Goal: Information Seeking & Learning: Learn about a topic

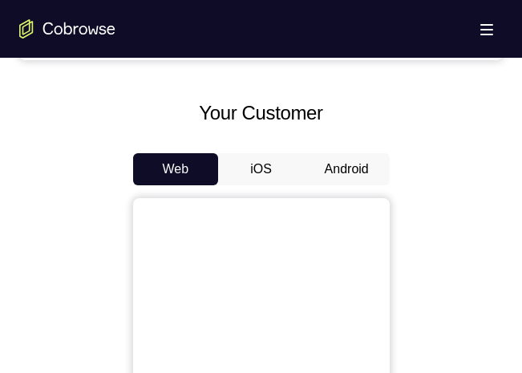
click at [364, 171] on button "Android" at bounding box center [347, 169] width 86 height 32
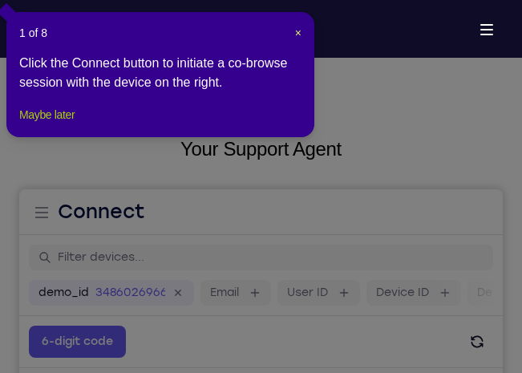
click at [44, 124] on button "Maybe later" at bounding box center [46, 114] width 55 height 19
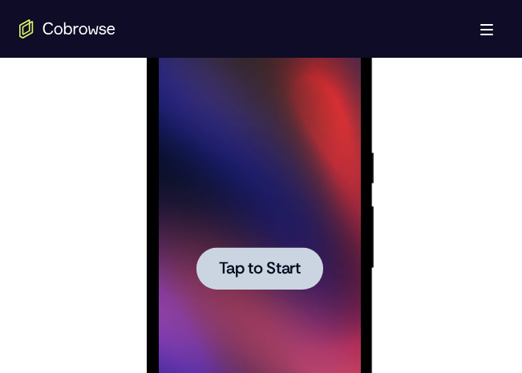
click at [304, 259] on div at bounding box center [259, 268] width 127 height 42
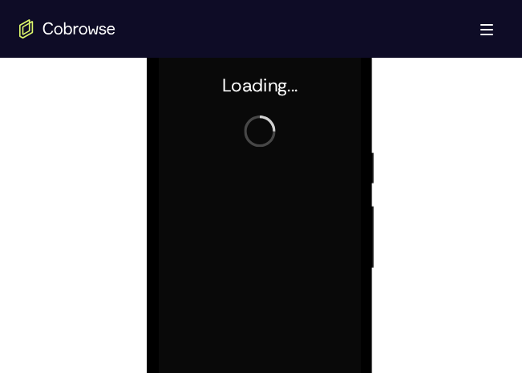
scroll to position [810, 0]
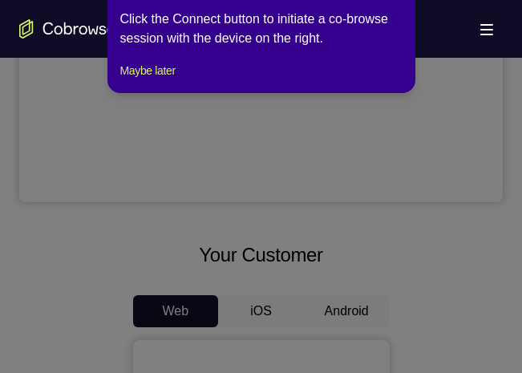
scroll to position [528, 0]
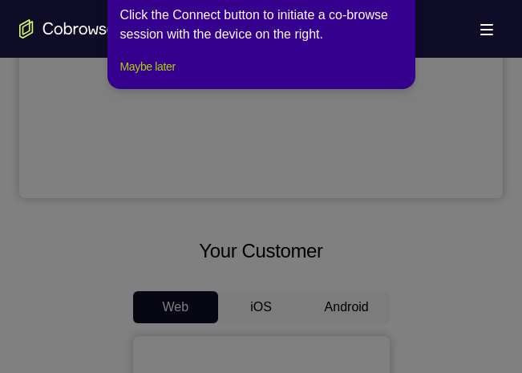
click at [147, 76] on button "Maybe later" at bounding box center [147, 66] width 55 height 19
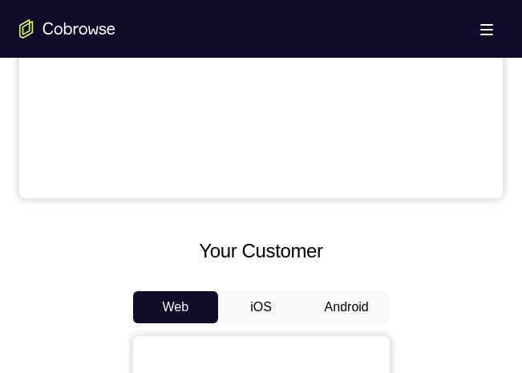
click at [371, 309] on button "Android" at bounding box center [347, 307] width 86 height 32
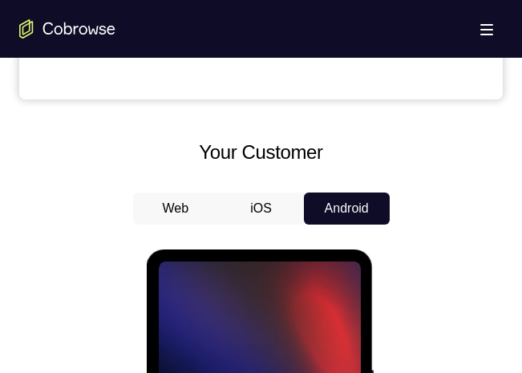
scroll to position [626, 0]
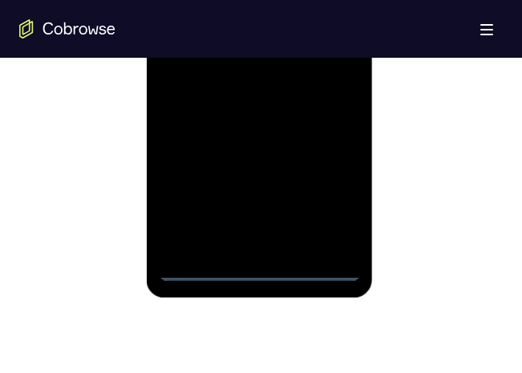
scroll to position [1067, 0]
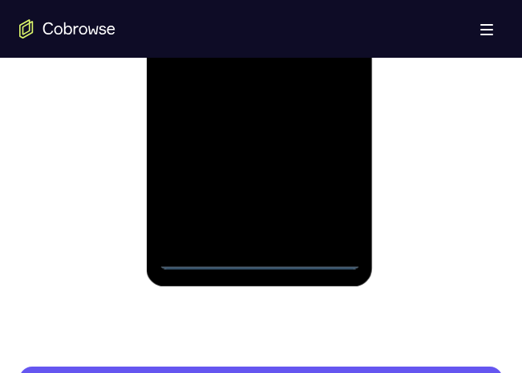
click at [270, 260] on div at bounding box center [260, 45] width 202 height 449
click at [326, 191] on div at bounding box center [260, 45] width 202 height 449
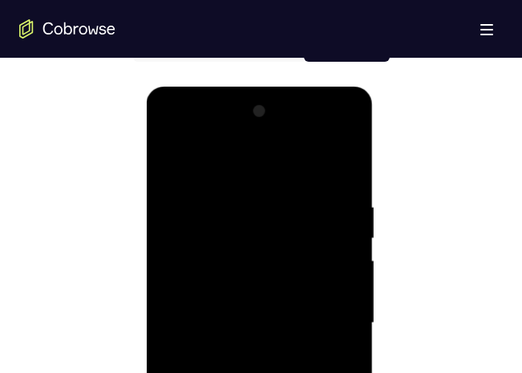
scroll to position [788, 0]
click at [294, 164] on div at bounding box center [260, 323] width 202 height 449
click at [341, 319] on div at bounding box center [260, 323] width 202 height 449
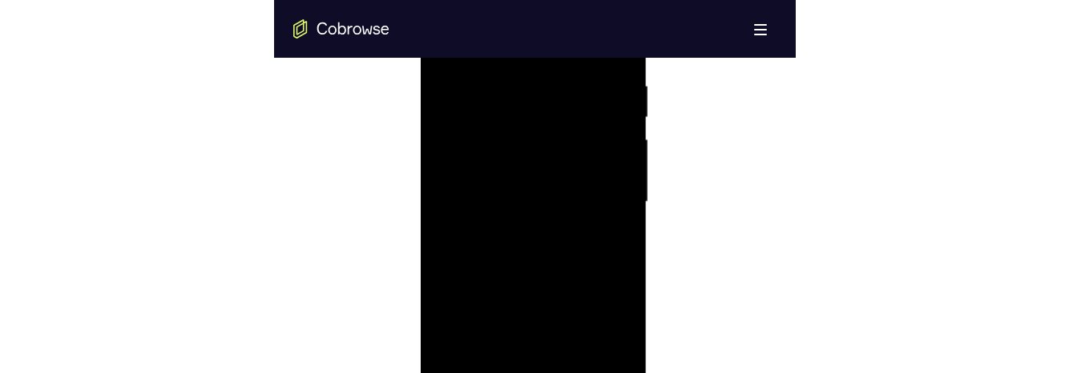
scroll to position [949, 0]
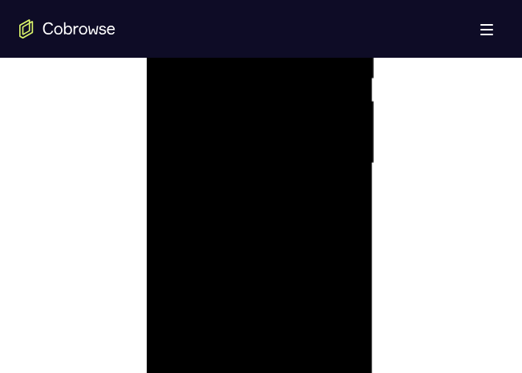
click at [253, 196] on div at bounding box center [260, 163] width 202 height 449
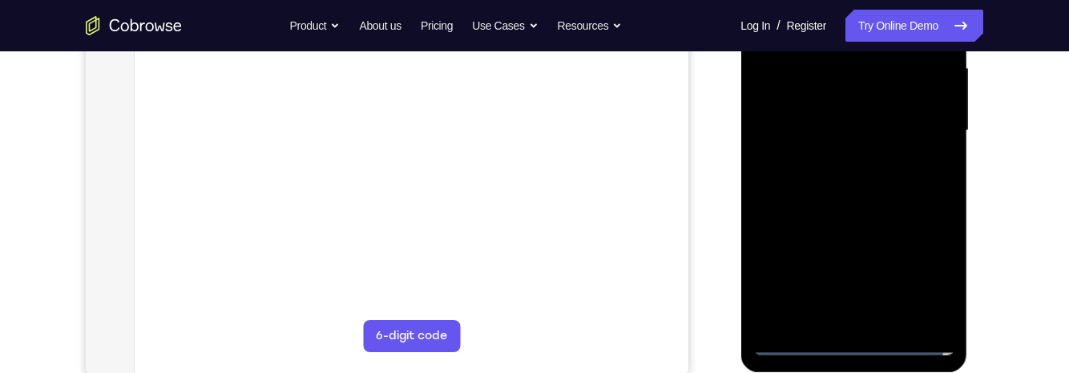
scroll to position [369, 0]
click at [521, 119] on div at bounding box center [853, 133] width 202 height 449
click at [521, 288] on div at bounding box center [853, 133] width 202 height 449
click at [521, 294] on div at bounding box center [853, 133] width 202 height 449
click at [521, 105] on div at bounding box center [853, 133] width 202 height 449
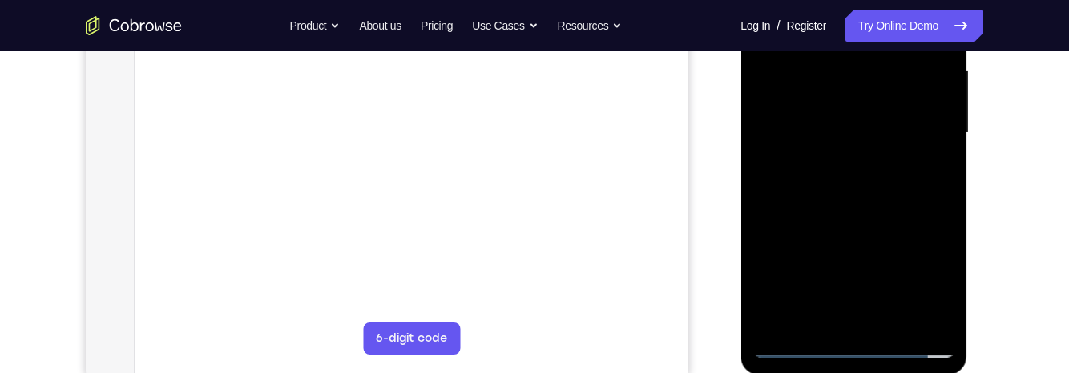
click at [521, 138] on div at bounding box center [853, 133] width 202 height 449
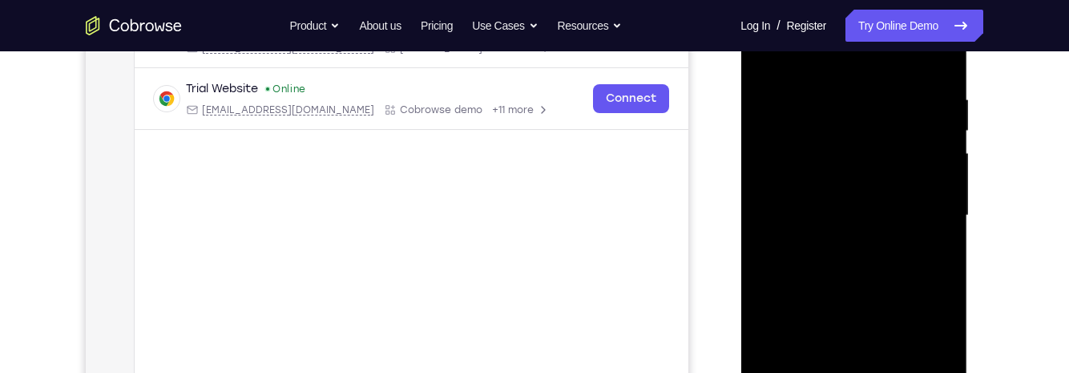
scroll to position [290, 0]
click at [521, 271] on div at bounding box center [853, 211] width 202 height 449
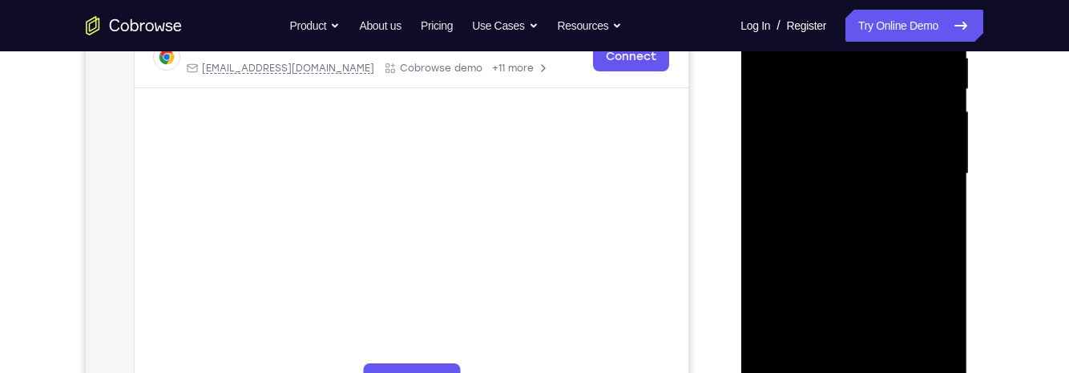
scroll to position [331, 0]
click at [521, 239] on div at bounding box center [853, 170] width 202 height 449
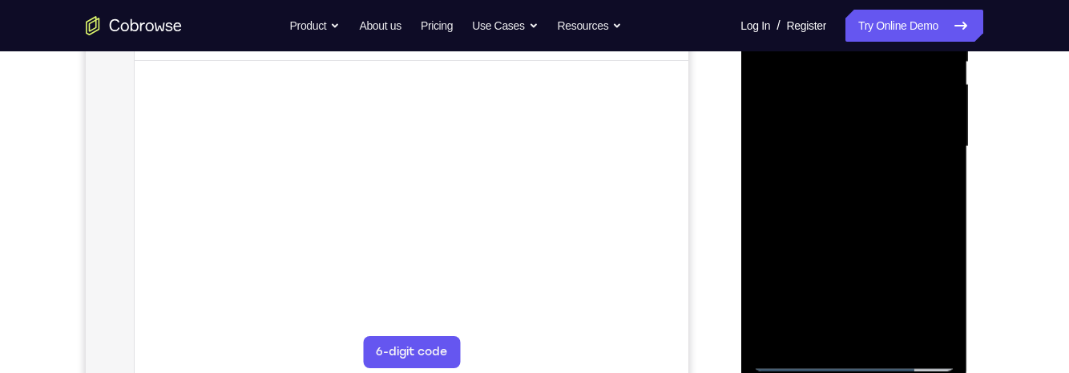
scroll to position [357, 0]
click at [521, 332] on div at bounding box center [853, 144] width 202 height 449
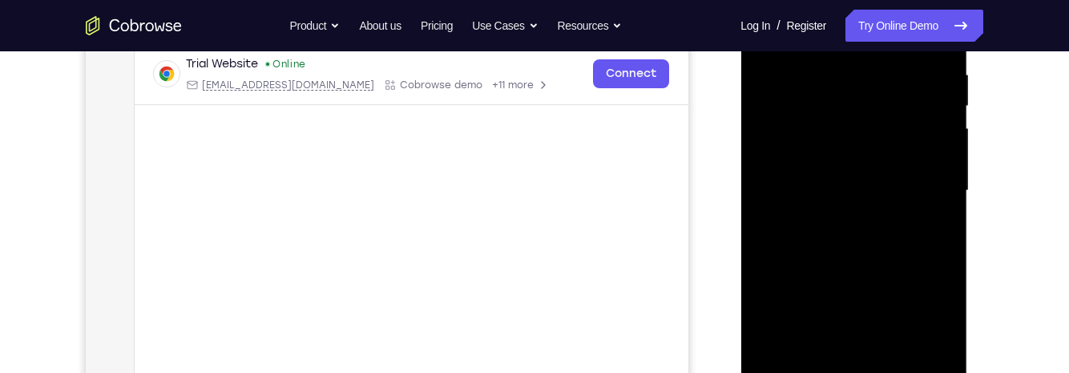
scroll to position [309, 0]
click at [521, 279] on div at bounding box center [853, 192] width 202 height 449
click at [521, 181] on div at bounding box center [853, 192] width 202 height 449
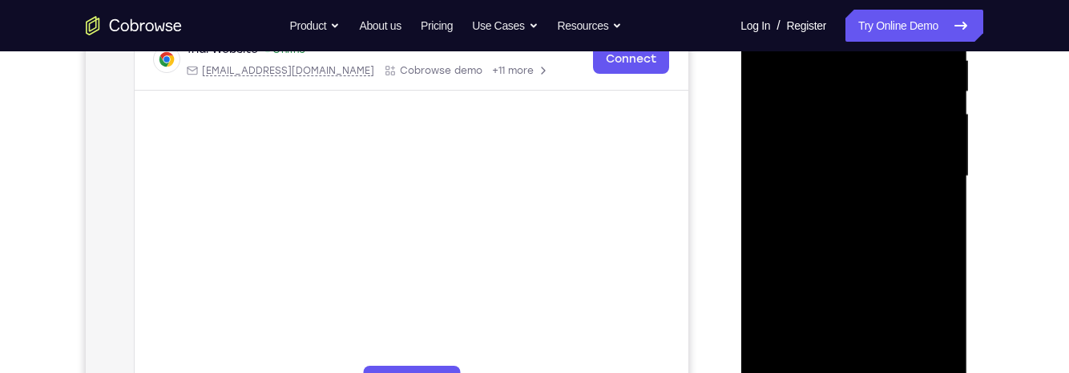
scroll to position [326, 0]
click at [521, 328] on div at bounding box center [853, 175] width 202 height 449
click at [521, 329] on div at bounding box center [853, 175] width 202 height 449
click at [521, 216] on div at bounding box center [853, 175] width 202 height 449
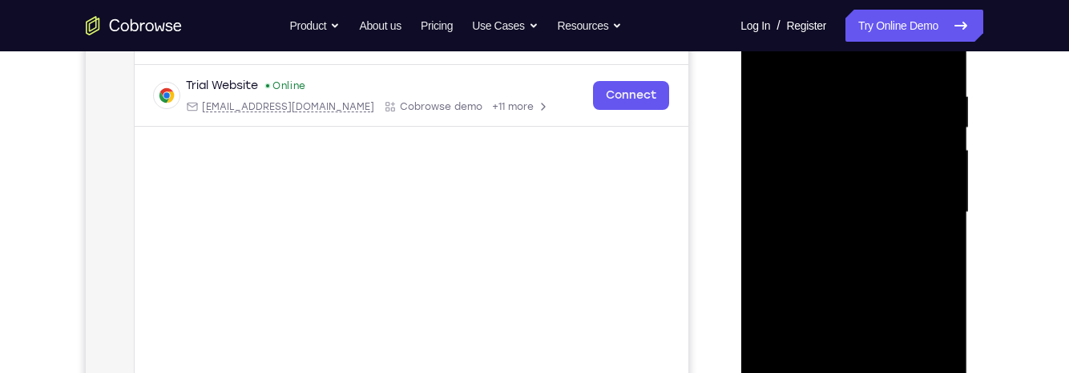
scroll to position [201, 0]
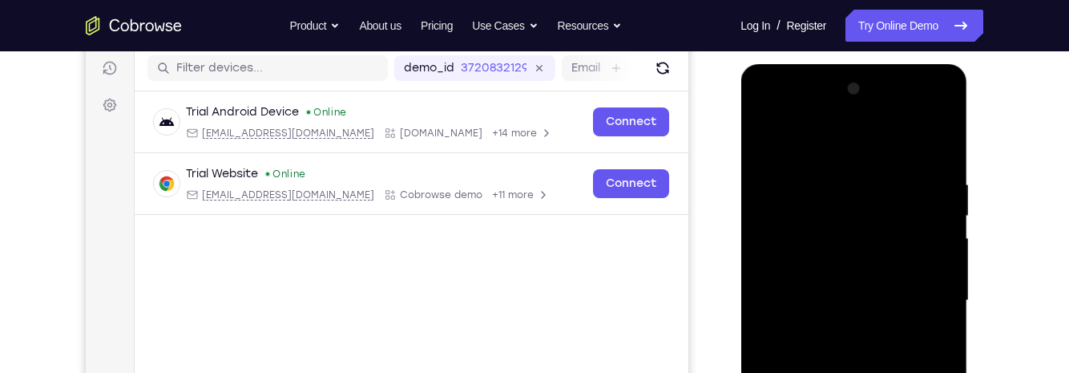
click at [521, 147] on div at bounding box center [853, 300] width 202 height 449
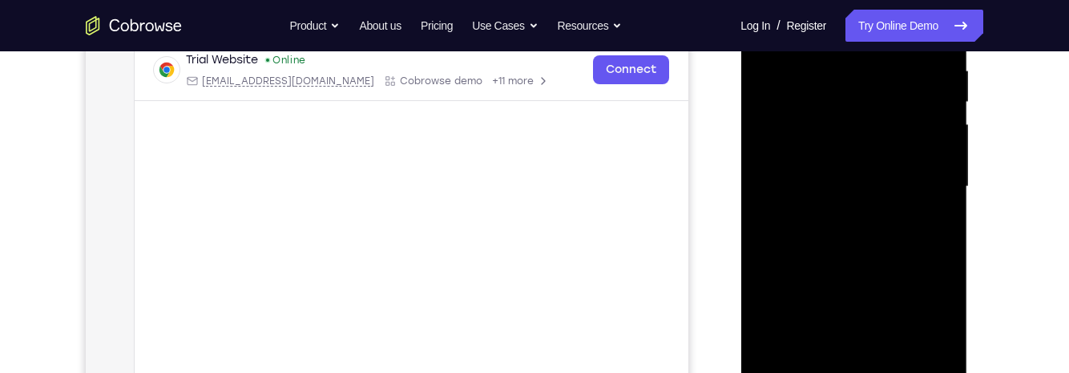
scroll to position [316, 0]
click at [521, 215] on div at bounding box center [853, 186] width 202 height 449
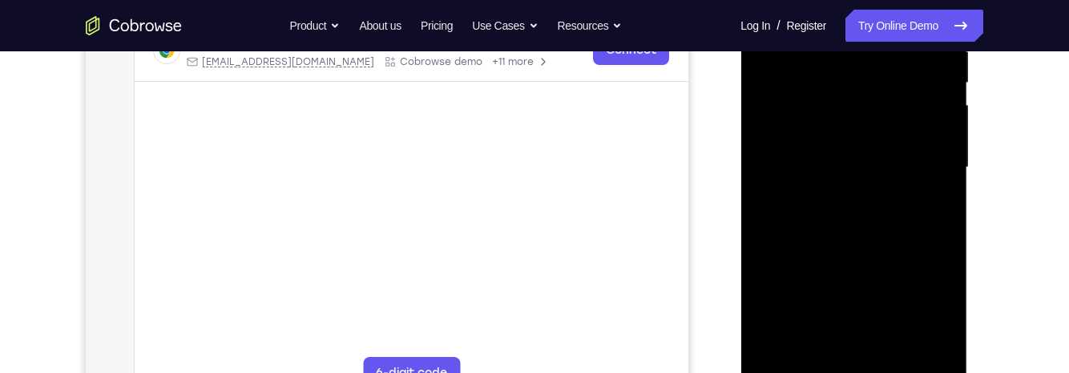
scroll to position [337, 0]
click at [521, 314] on div at bounding box center [853, 165] width 202 height 449
click at [521, 322] on div at bounding box center [853, 165] width 202 height 449
click at [521, 323] on div at bounding box center [853, 165] width 202 height 449
click at [521, 211] on div at bounding box center [853, 165] width 202 height 449
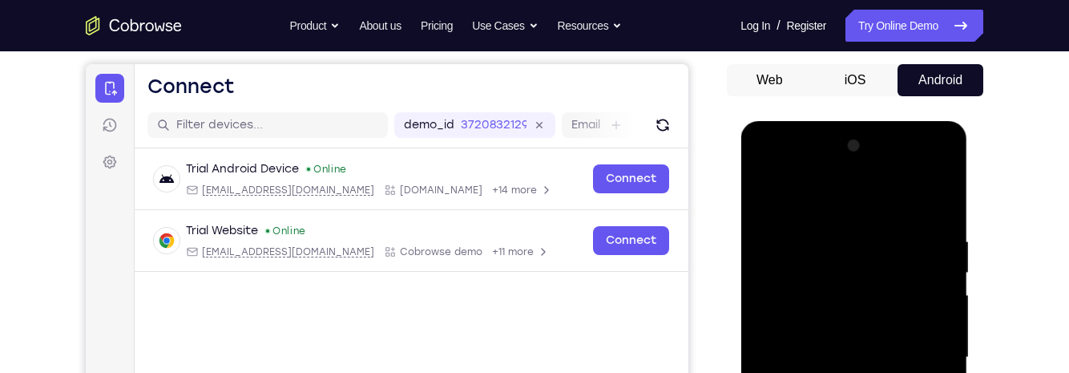
scroll to position [143, 0]
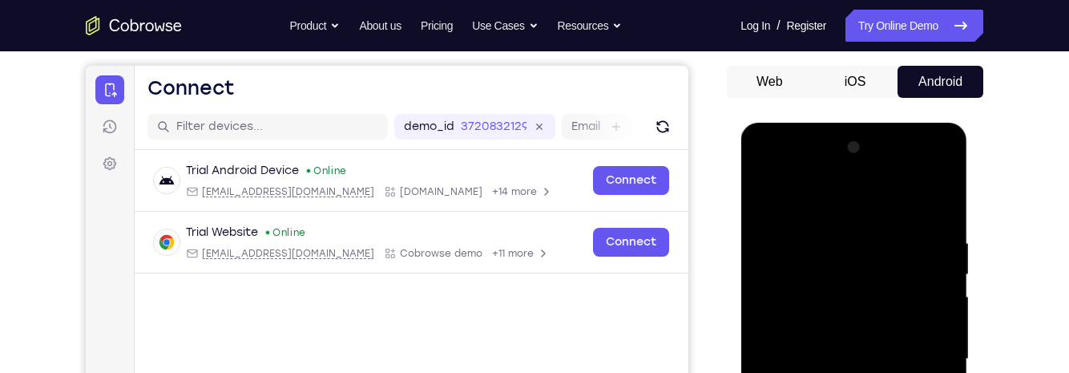
click at [521, 208] on div at bounding box center [853, 359] width 202 height 449
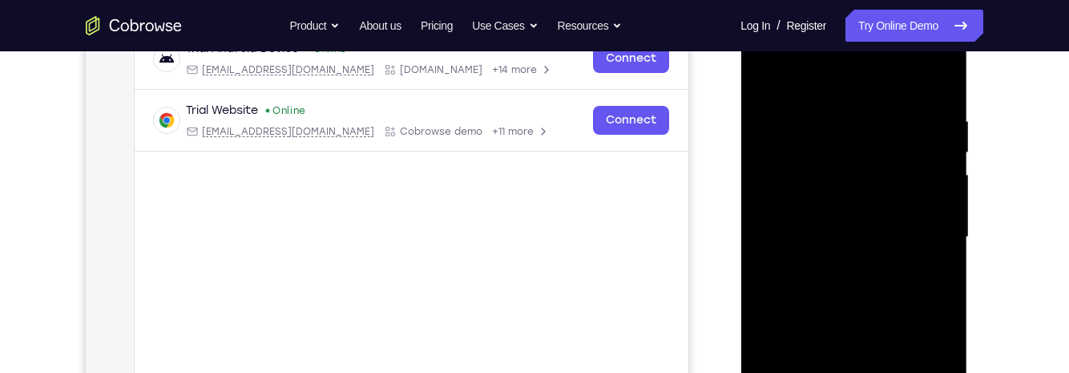
scroll to position [264, 0]
click at [521, 190] on div at bounding box center [853, 238] width 202 height 449
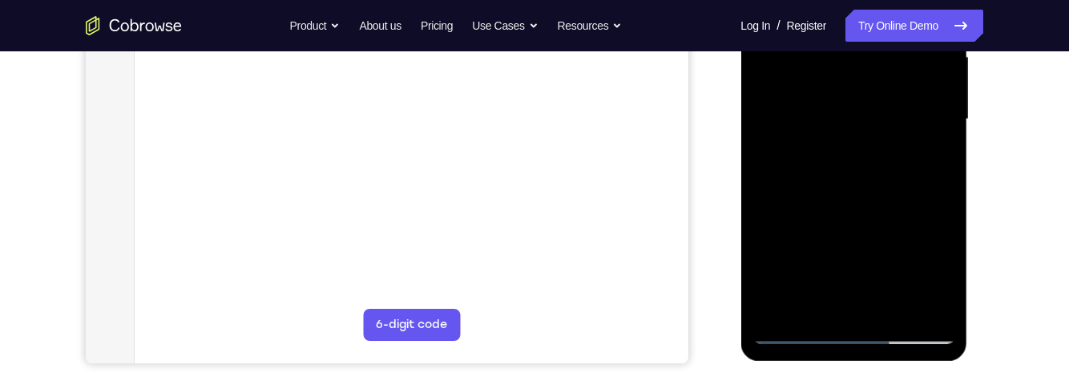
scroll to position [384, 0]
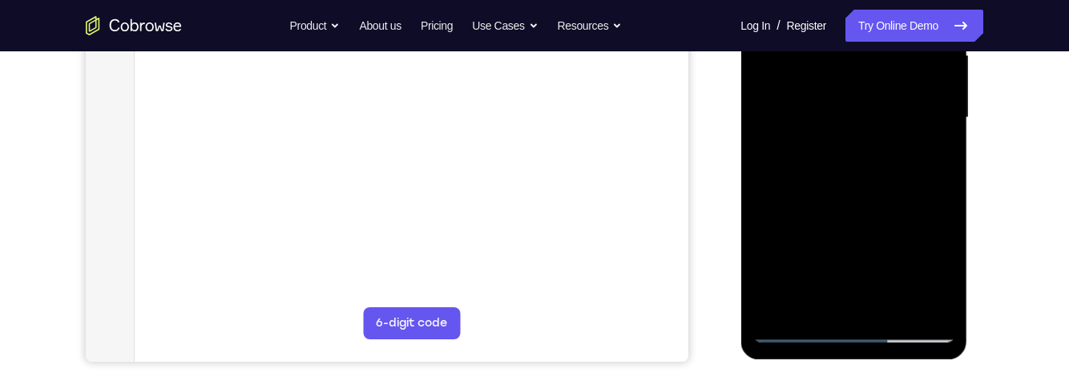
click at [521, 260] on div at bounding box center [853, 117] width 202 height 449
click at [521, 268] on div at bounding box center [853, 117] width 202 height 449
click at [521, 247] on div at bounding box center [853, 117] width 202 height 449
click at [521, 187] on div at bounding box center [853, 117] width 202 height 449
click at [521, 155] on div at bounding box center [853, 117] width 202 height 449
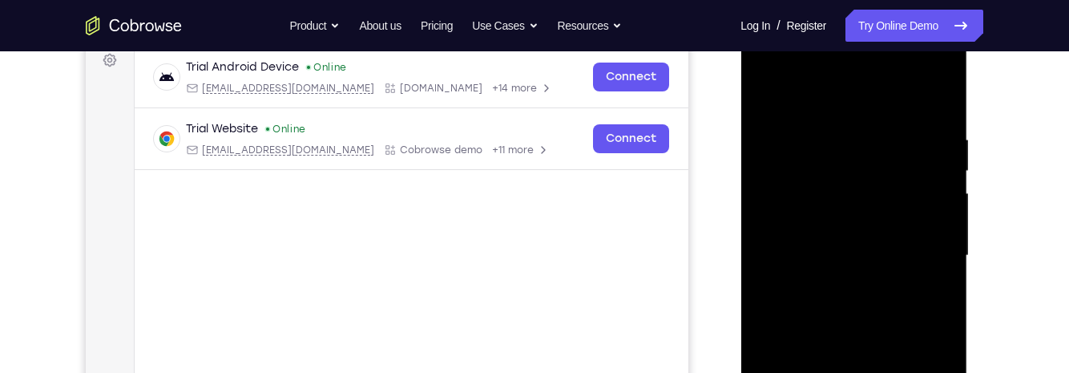
scroll to position [248, 0]
click at [521, 92] on div at bounding box center [853, 254] width 202 height 449
click at [521, 93] on div at bounding box center [853, 254] width 202 height 449
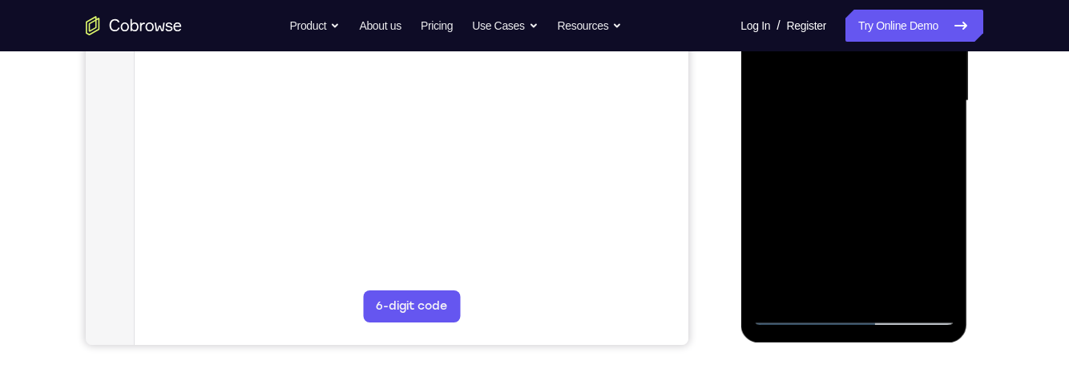
scroll to position [401, 0]
click at [521, 295] on div at bounding box center [853, 100] width 202 height 449
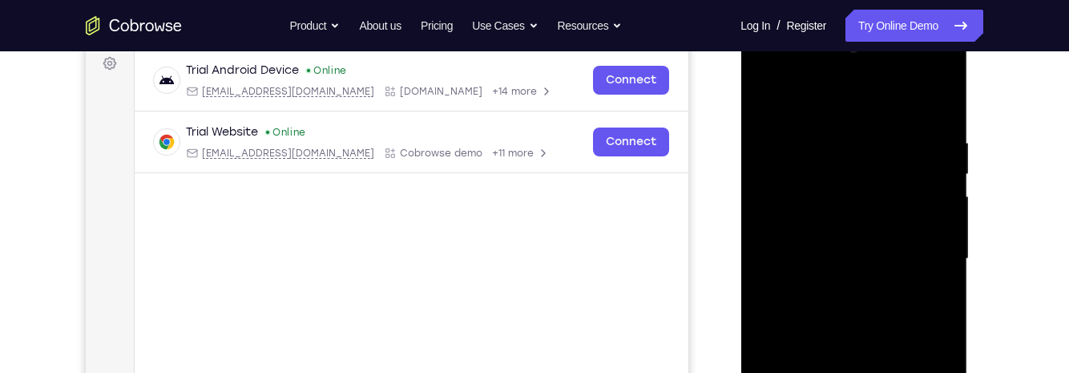
scroll to position [231, 0]
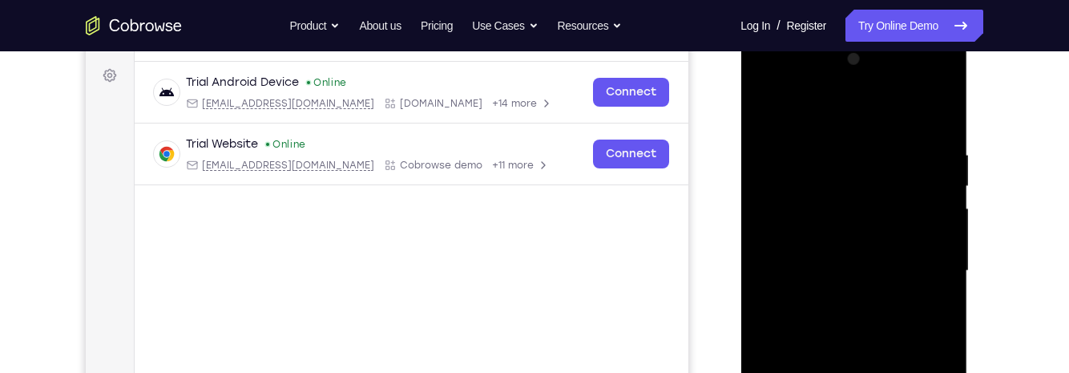
click at [521, 111] on div at bounding box center [853, 270] width 202 height 449
click at [521, 142] on div at bounding box center [853, 270] width 202 height 449
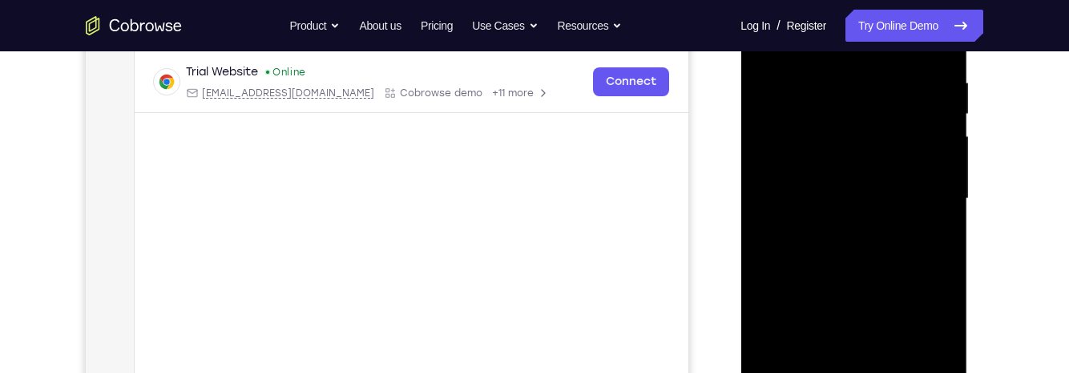
scroll to position [304, 0]
click at [521, 305] on div at bounding box center [853, 198] width 202 height 449
click at [521, 214] on div at bounding box center [853, 198] width 202 height 449
click at [521, 210] on div at bounding box center [853, 198] width 202 height 449
click at [521, 211] on div at bounding box center [853, 198] width 202 height 449
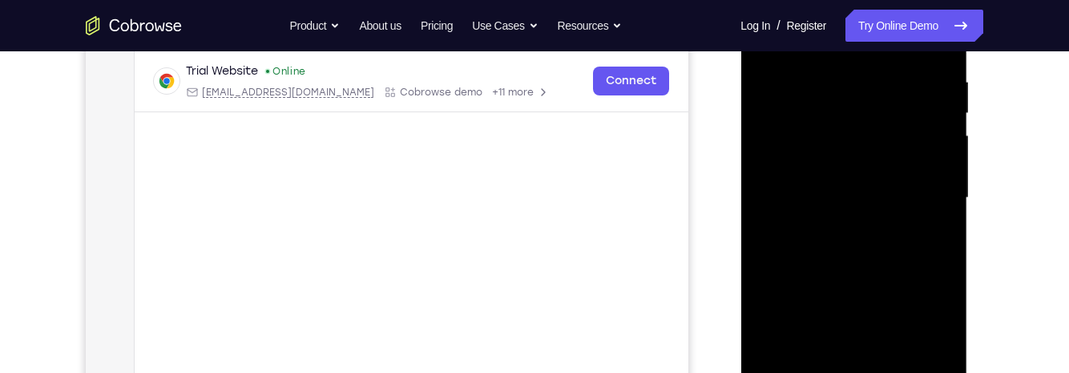
click at [521, 218] on div at bounding box center [853, 198] width 202 height 449
click at [521, 215] on div at bounding box center [853, 198] width 202 height 449
click at [521, 207] on div at bounding box center [853, 198] width 202 height 449
click at [521, 204] on div at bounding box center [853, 198] width 202 height 449
click at [521, 197] on div at bounding box center [853, 198] width 202 height 449
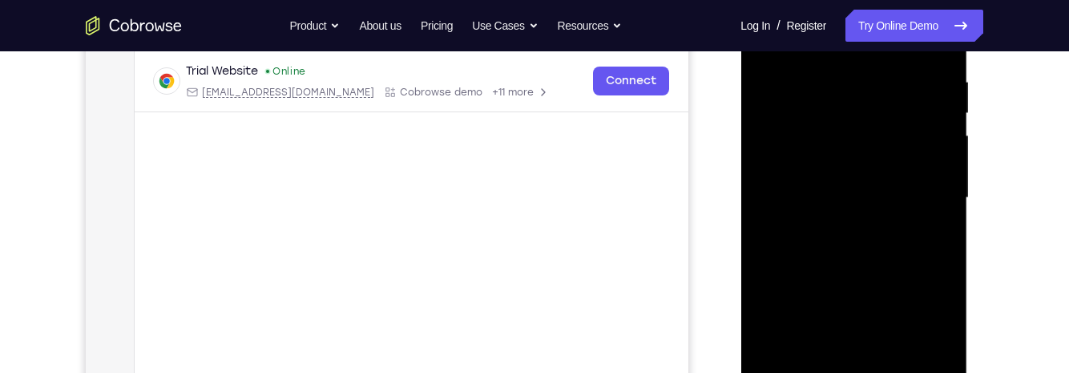
click at [521, 204] on div at bounding box center [853, 198] width 202 height 449
click at [521, 212] on div at bounding box center [853, 198] width 202 height 449
click at [521, 213] on div at bounding box center [853, 198] width 202 height 449
click at [521, 215] on div at bounding box center [853, 198] width 202 height 449
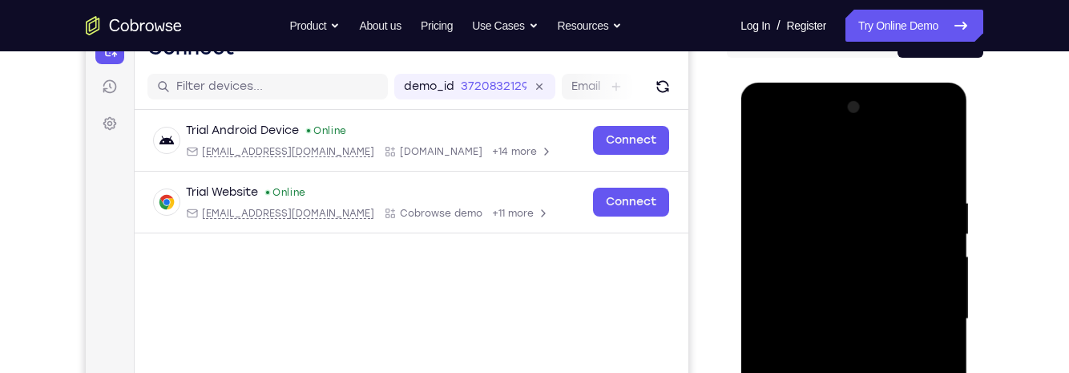
scroll to position [182, 0]
click at [521, 156] on div at bounding box center [853, 319] width 202 height 449
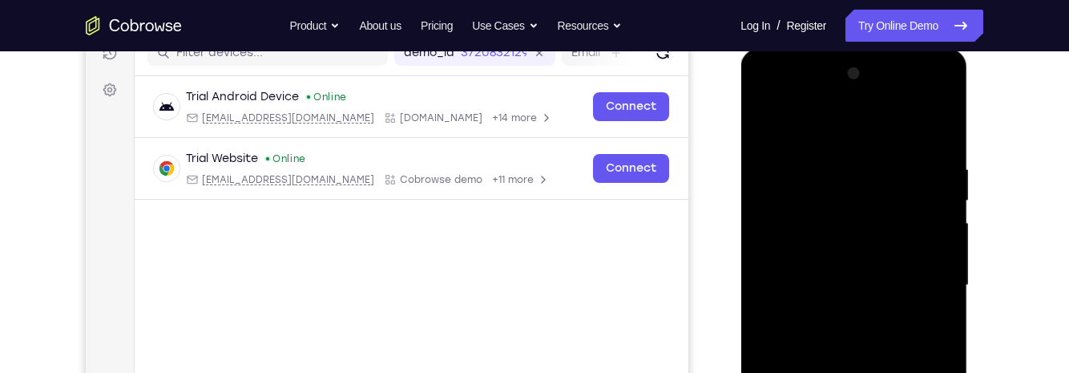
scroll to position [218, 0]
click at [521, 187] on div at bounding box center [853, 283] width 202 height 449
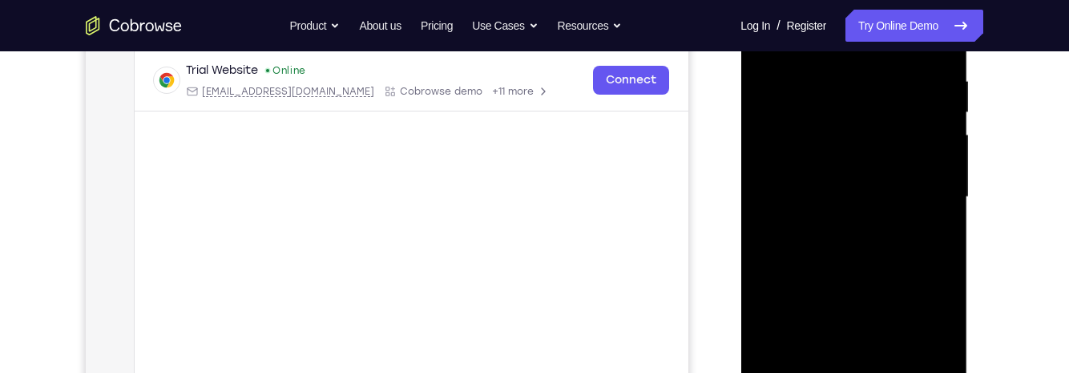
scroll to position [424, 0]
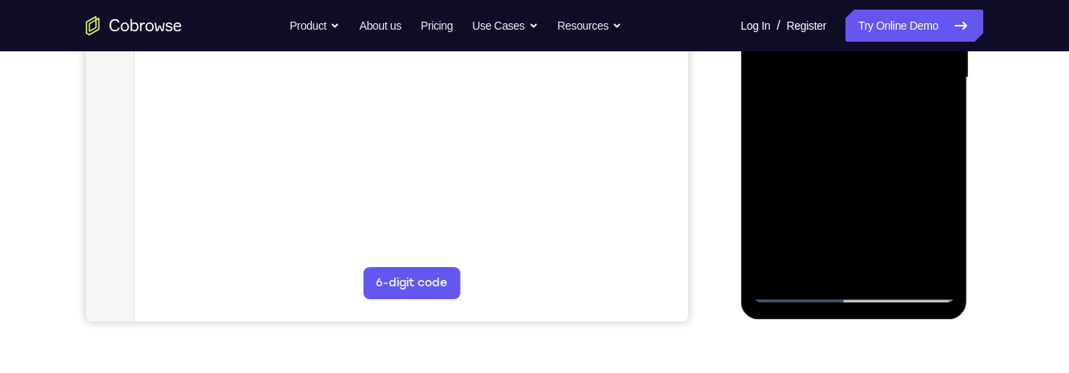
click at [521, 262] on div at bounding box center [853, 77] width 202 height 449
click at [521, 120] on div at bounding box center [853, 77] width 202 height 449
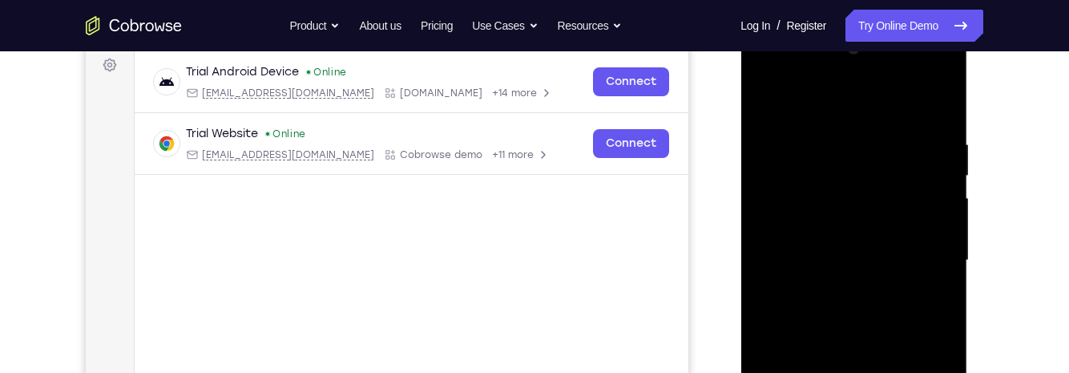
scroll to position [239, 0]
click at [521, 108] on div at bounding box center [853, 262] width 202 height 449
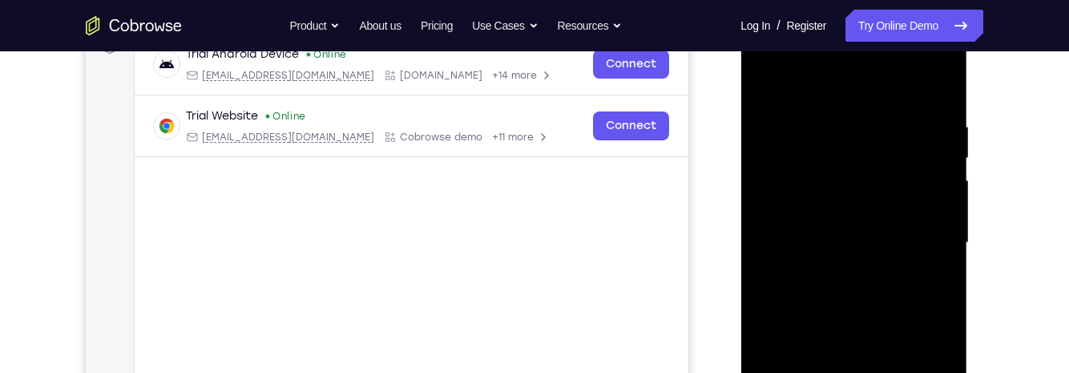
scroll to position [260, 0]
click at [521, 80] on div at bounding box center [853, 242] width 202 height 449
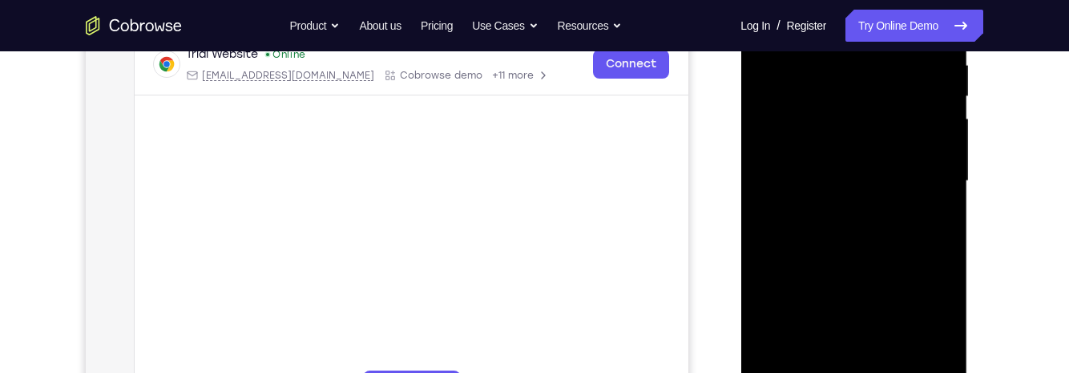
scroll to position [345, 0]
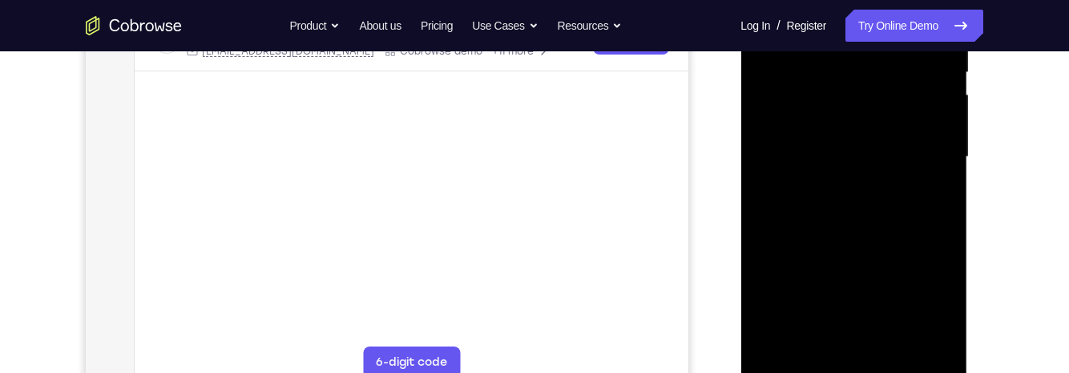
click at [521, 291] on div at bounding box center [853, 157] width 202 height 449
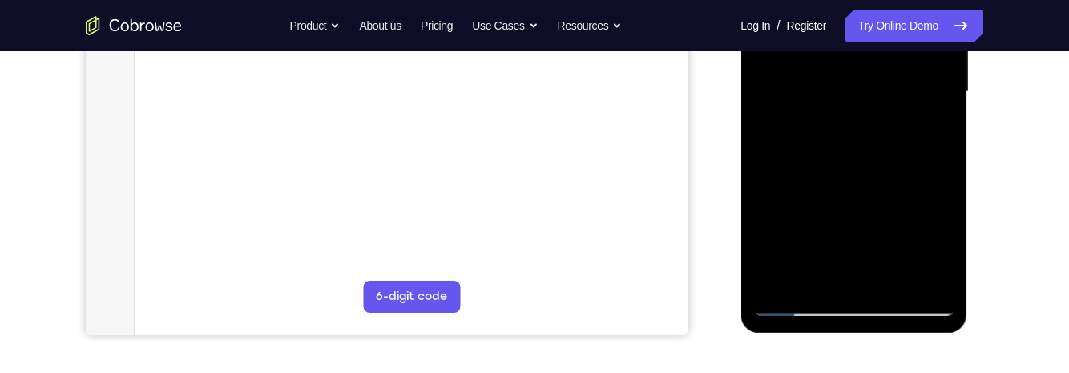
scroll to position [411, 0]
click at [521, 284] on div at bounding box center [853, 90] width 202 height 449
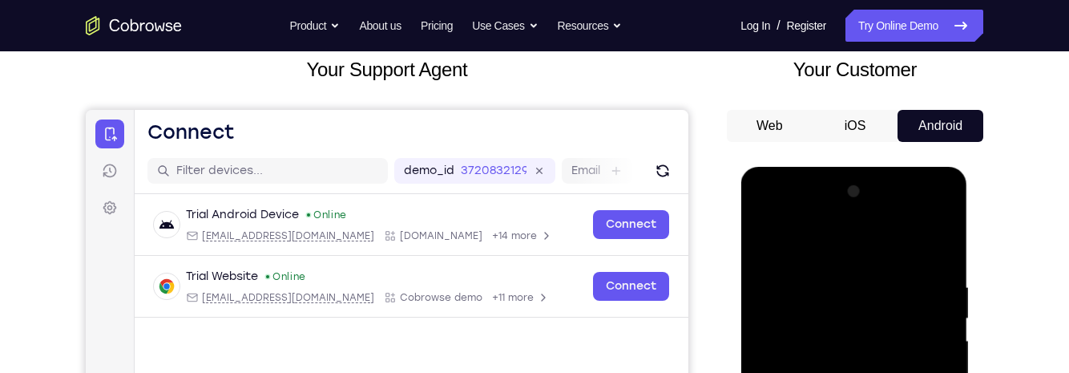
scroll to position [0, 0]
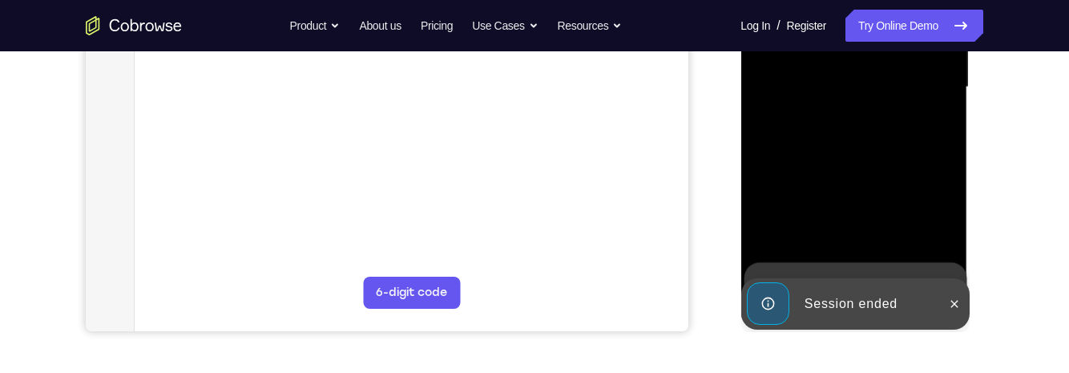
scroll to position [420, 0]
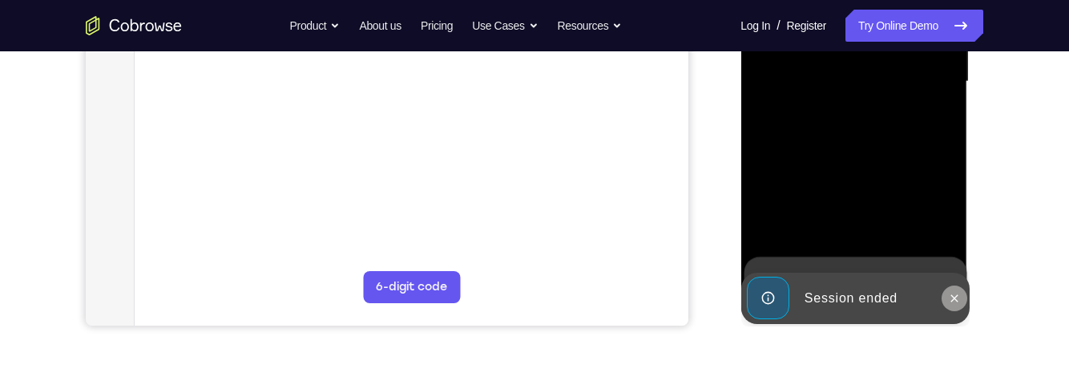
click at [521, 304] on button at bounding box center [954, 298] width 26 height 26
